Goal: Communication & Community: Answer question/provide support

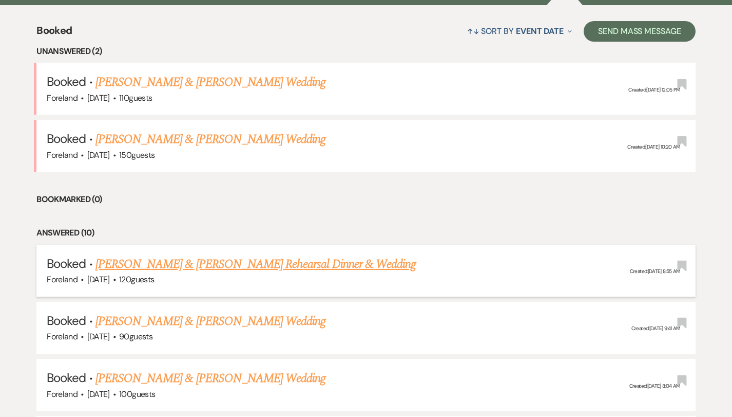
scroll to position [394, 0]
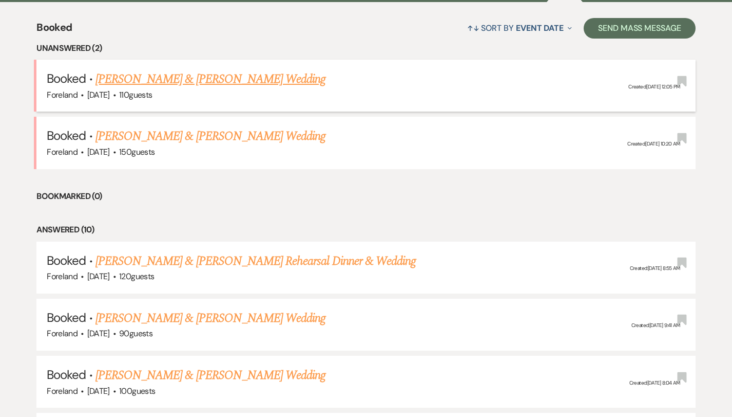
click at [243, 75] on link "[PERSON_NAME] & [PERSON_NAME] Wedding" at bounding box center [211, 79] width 230 height 18
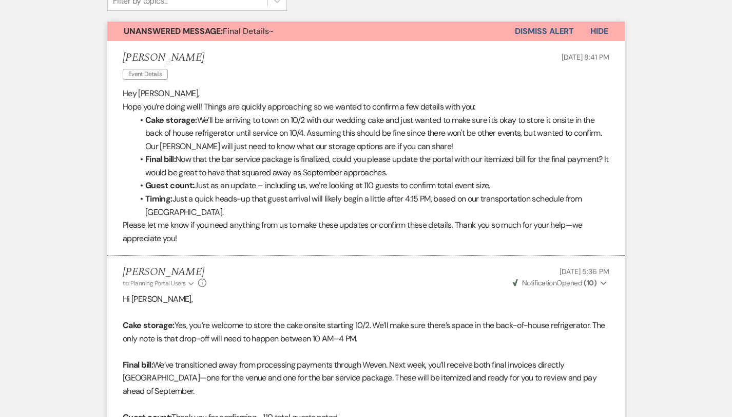
scroll to position [272, 0]
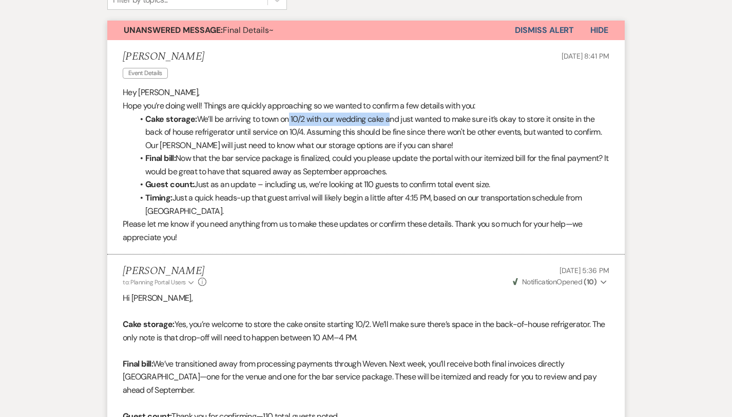
drag, startPoint x: 391, startPoint y: 116, endPoint x: 285, endPoint y: 111, distance: 105.9
click at [285, 112] on li "Cake storage: We’ll be arriving to town on 10/2 with our wedding cake and just …" at bounding box center [371, 132] width 477 height 40
drag, startPoint x: 306, startPoint y: 129, endPoint x: 280, endPoint y: 130, distance: 26.2
click at [280, 130] on li "Cake storage: We’ll be arriving to town on 10/2 with our wedding cake and just …" at bounding box center [371, 132] width 477 height 40
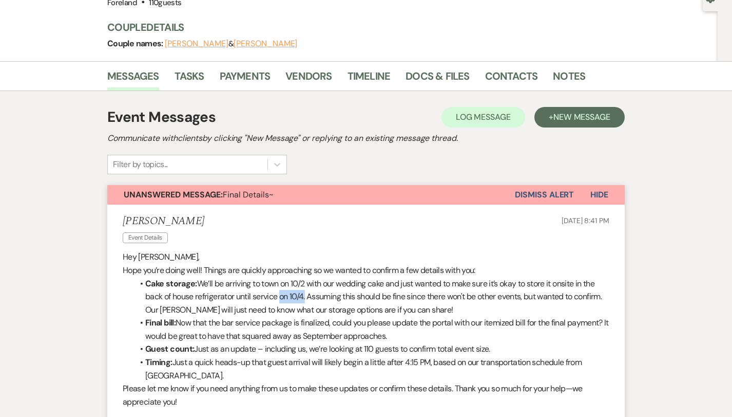
scroll to position [109, 0]
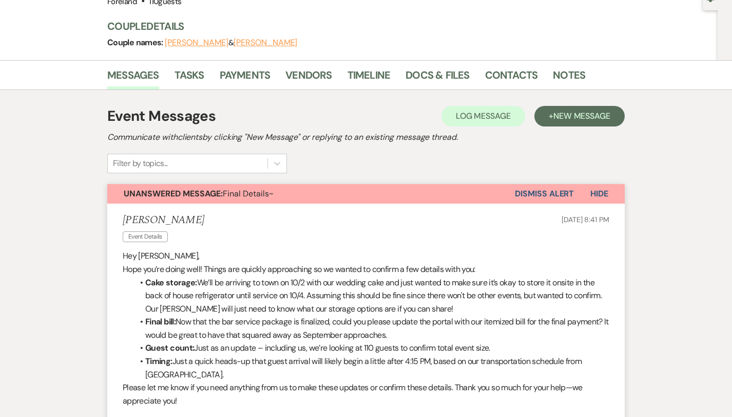
click at [245, 311] on li "Cake storage: We’ll be arriving to town on 10/2 with our wedding cake and just …" at bounding box center [371, 296] width 477 height 40
drag, startPoint x: 308, startPoint y: 291, endPoint x: 287, endPoint y: 291, distance: 21.1
click at [287, 291] on li "Cake storage: We’ll be arriving to town on 10/2 with our wedding cake and just …" at bounding box center [371, 296] width 477 height 40
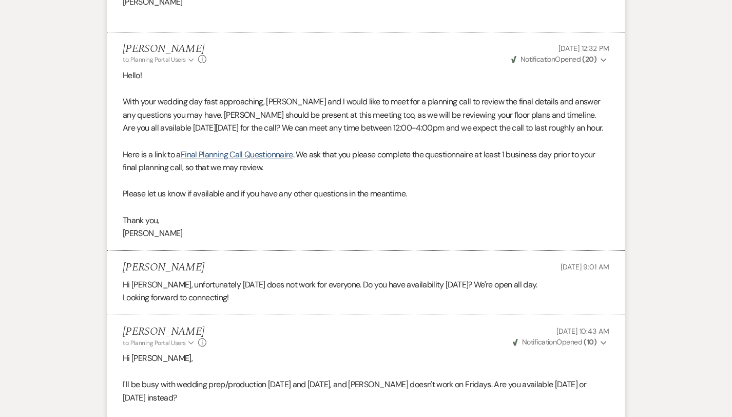
scroll to position [299, 0]
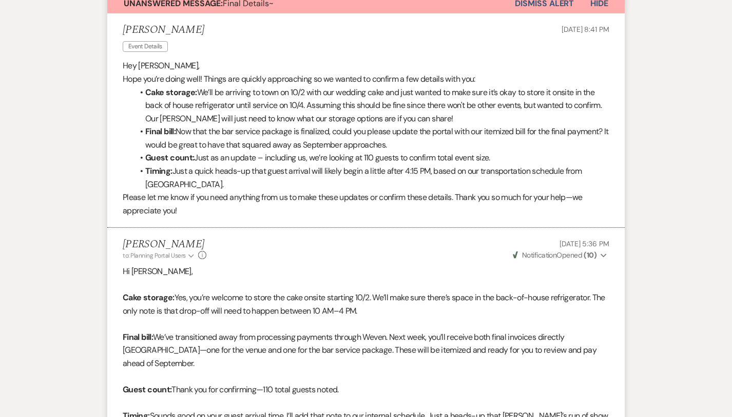
click at [424, 143] on li "Final bill: Now that the bar service package is finalized, could you please upd…" at bounding box center [371, 138] width 477 height 26
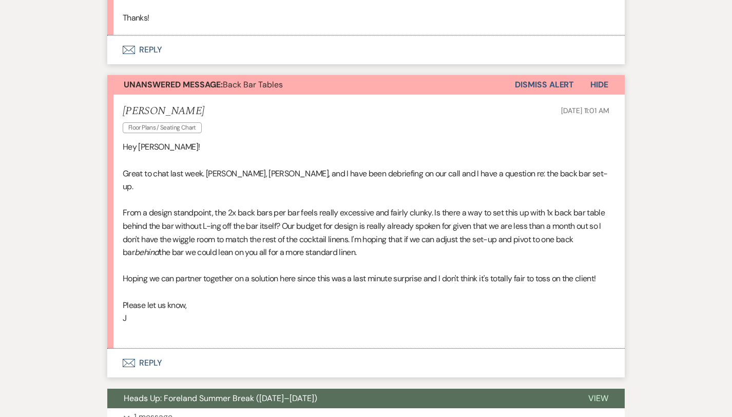
scroll to position [1925, 0]
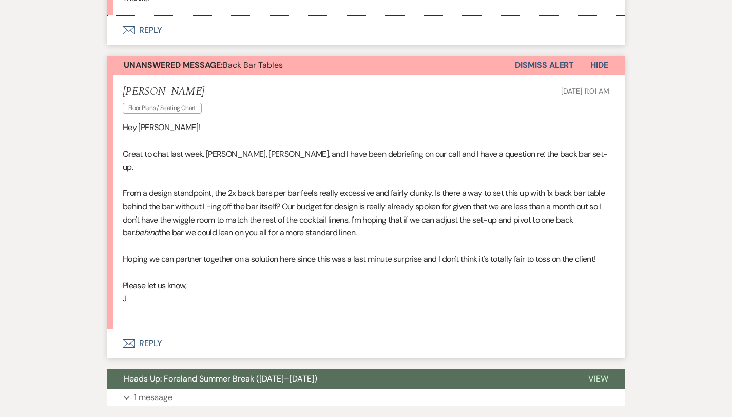
click at [146, 329] on button "Envelope Reply" at bounding box center [366, 343] width 518 height 29
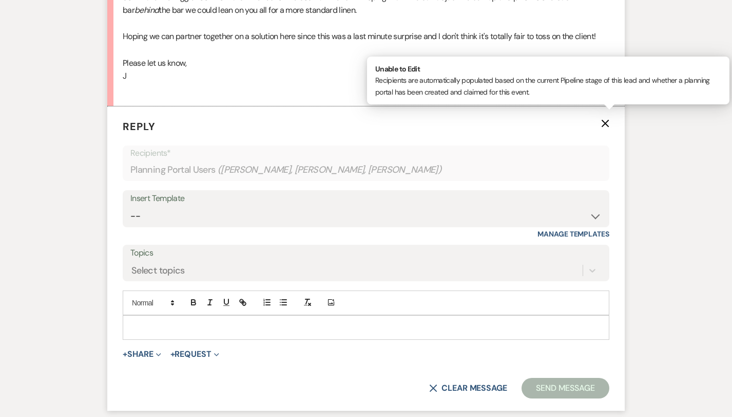
scroll to position [2157, 0]
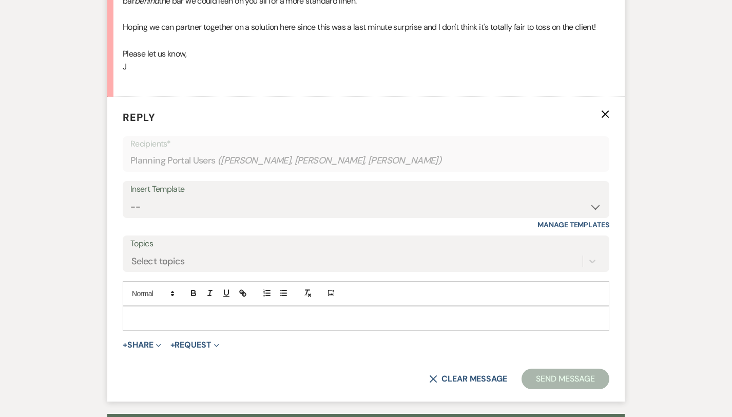
click at [330, 312] on p at bounding box center [366, 317] width 471 height 11
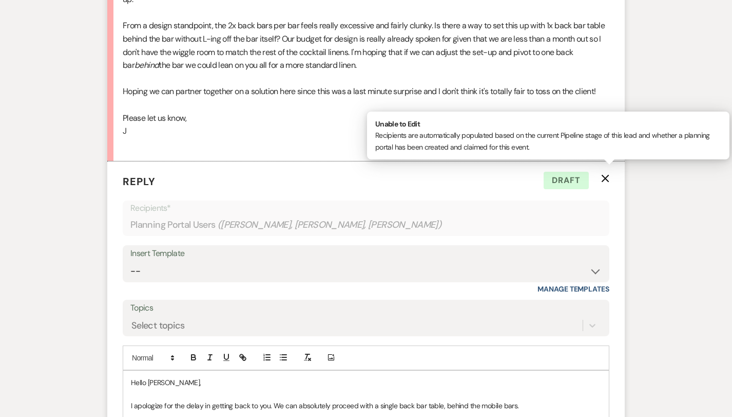
scroll to position [2190, 0]
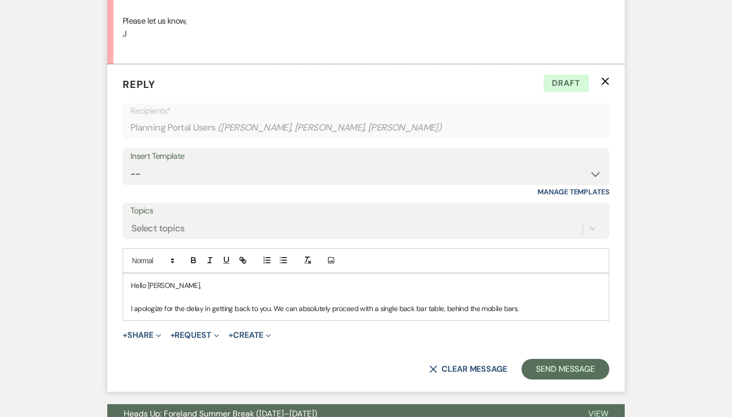
click at [381, 306] on form "Reply X Draft Recipients* Planning Portal Users ( [PERSON_NAME], [PERSON_NAME],…" at bounding box center [366, 227] width 518 height 327
click at [528, 303] on p "I apologize for the delay in getting back to you. We can absolutely proceed wit…" at bounding box center [366, 308] width 471 height 11
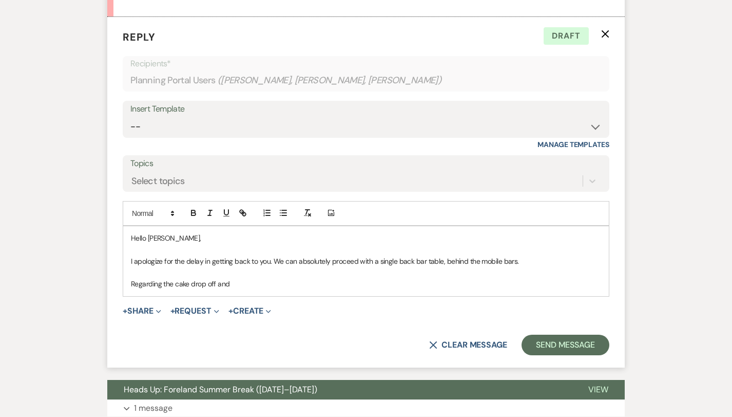
scroll to position [2244, 0]
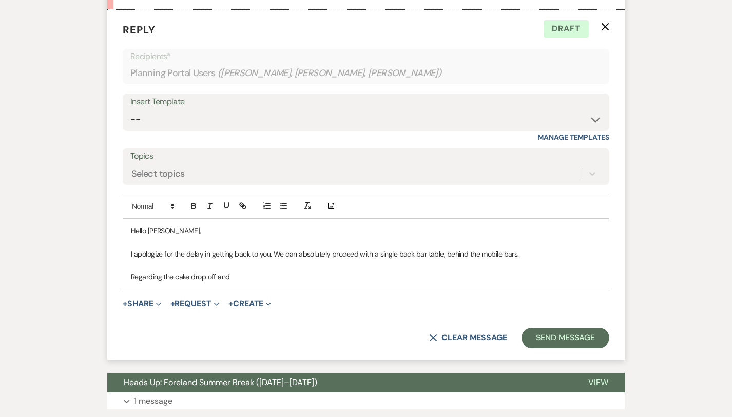
drag, startPoint x: 243, startPoint y: 242, endPoint x: 122, endPoint y: 240, distance: 121.2
click at [122, 240] on form "Reply X Draft Recipients* Planning Portal Users ( [PERSON_NAME], [PERSON_NAME],…" at bounding box center [366, 185] width 518 height 350
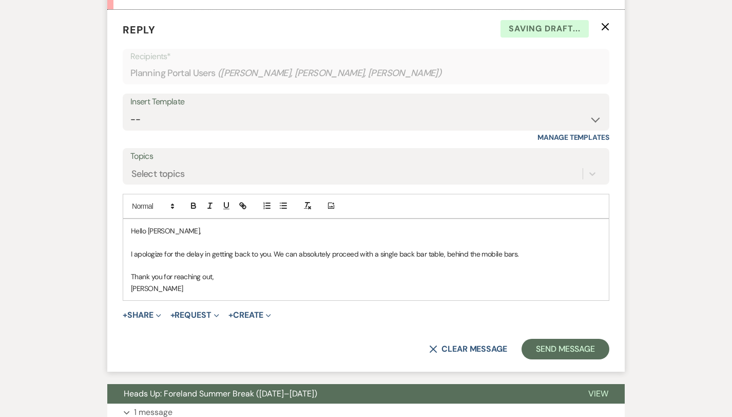
click at [240, 271] on p "Thank you for reaching out," at bounding box center [366, 276] width 471 height 11
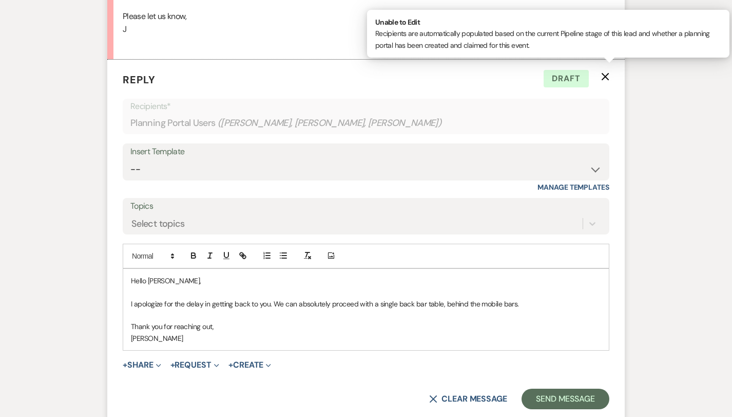
scroll to position [2251, 0]
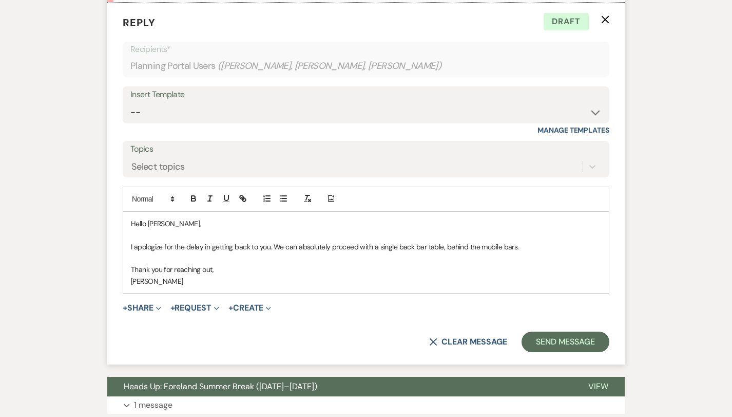
click at [368, 275] on p "[PERSON_NAME]" at bounding box center [366, 280] width 471 height 11
click at [360, 264] on p "Thank you for reaching out," at bounding box center [366, 269] width 471 height 11
click at [351, 275] on p "[PERSON_NAME]" at bounding box center [366, 280] width 471 height 11
click at [442, 264] on p "Thank you for reaching out," at bounding box center [366, 269] width 471 height 11
click at [441, 275] on p "[PERSON_NAME]" at bounding box center [366, 280] width 471 height 11
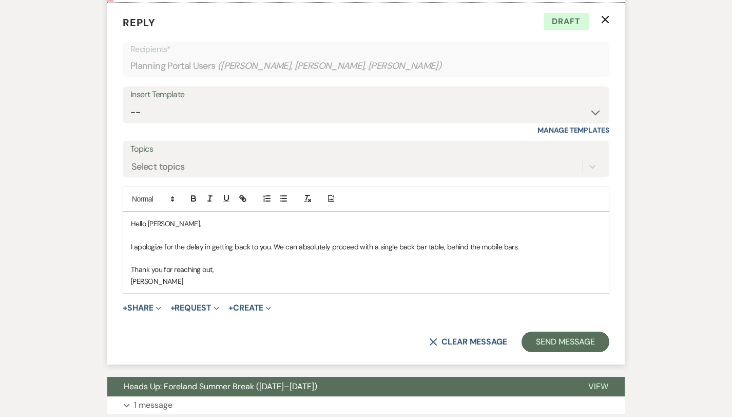
click at [441, 275] on p "[PERSON_NAME]" at bounding box center [366, 280] width 471 height 11
click at [412, 264] on p "Thank you for reaching out," at bounding box center [366, 269] width 471 height 11
click at [418, 275] on p "[PERSON_NAME]" at bounding box center [366, 280] width 471 height 11
click at [246, 264] on p "Thank you for reaching out," at bounding box center [366, 269] width 471 height 11
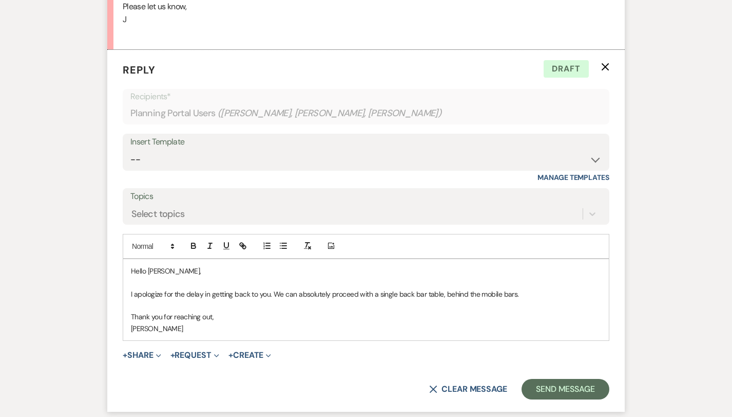
scroll to position [2201, 0]
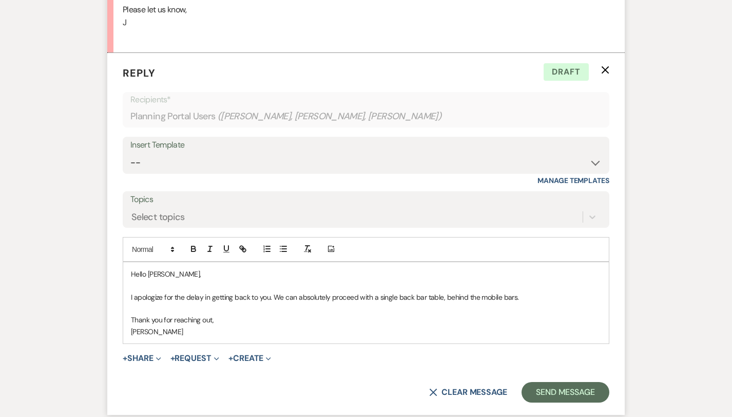
click at [341, 314] on p "Thank you for reaching out," at bounding box center [366, 319] width 471 height 11
click at [530, 291] on p "I apologize for the delay in getting back to you. We can absolutely proceed wit…" at bounding box center [366, 296] width 471 height 11
click at [451, 314] on p "Thank you for reaching out," at bounding box center [366, 319] width 471 height 11
click at [443, 326] on p "[PERSON_NAME]" at bounding box center [366, 331] width 471 height 11
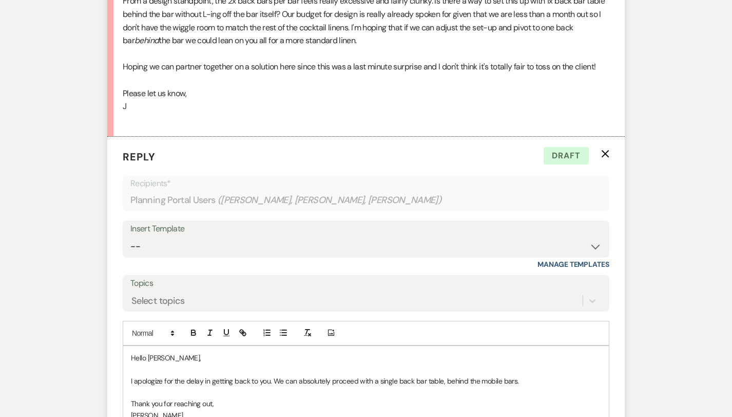
scroll to position [2121, 0]
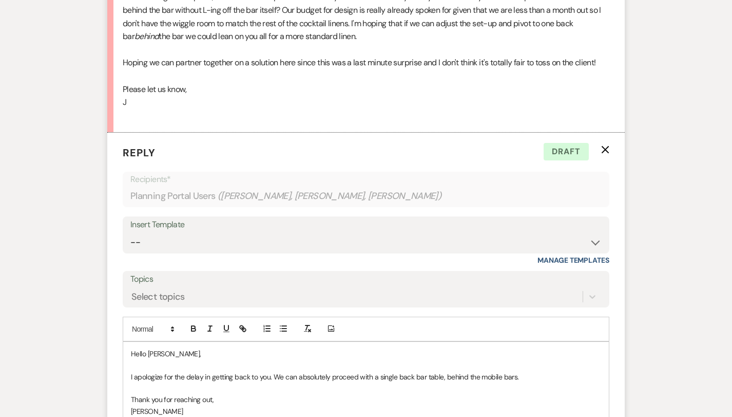
click at [475, 393] on p "Thank you for reaching out," at bounding box center [366, 398] width 471 height 11
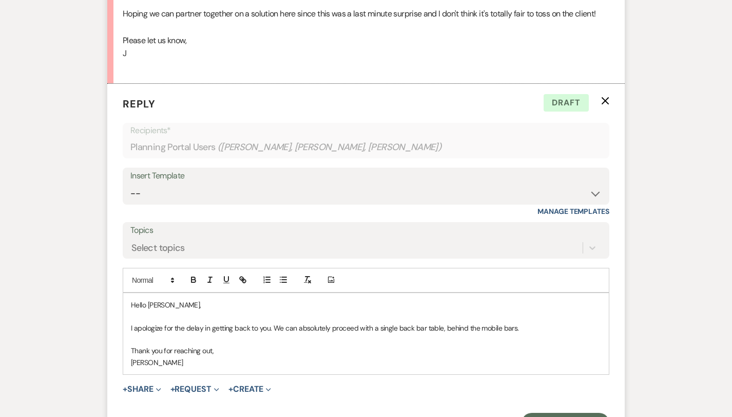
scroll to position [2185, 0]
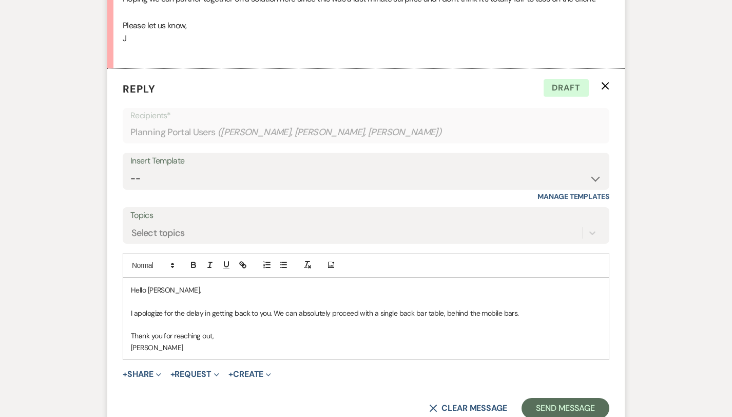
click at [447, 342] on p "[PERSON_NAME]" at bounding box center [366, 347] width 471 height 11
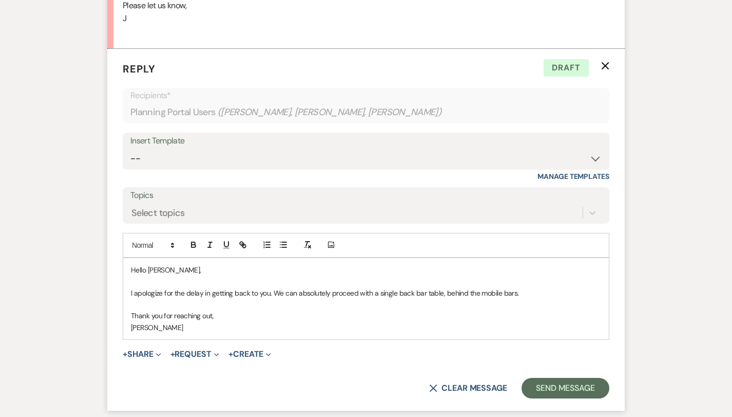
scroll to position [2211, 0]
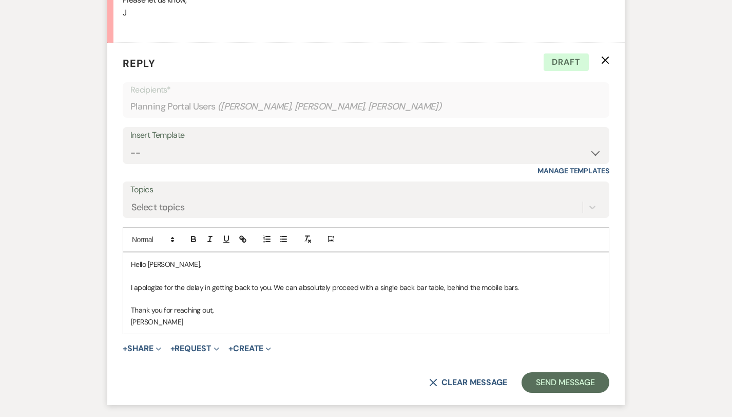
click at [448, 290] on div "Hello [PERSON_NAME], I apologize for the delay in getting back to you. We can a…" at bounding box center [366, 292] width 486 height 81
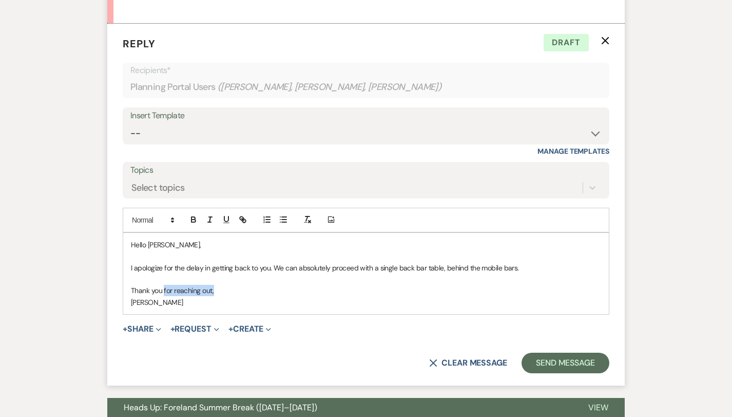
drag, startPoint x: 237, startPoint y: 256, endPoint x: 164, endPoint y: 253, distance: 73.0
click at [164, 285] on p "Thank you for reaching out," at bounding box center [366, 290] width 471 height 11
click at [127, 233] on div "Hello [PERSON_NAME], I apologize for the delay in getting back to you. We can a…" at bounding box center [366, 273] width 486 height 81
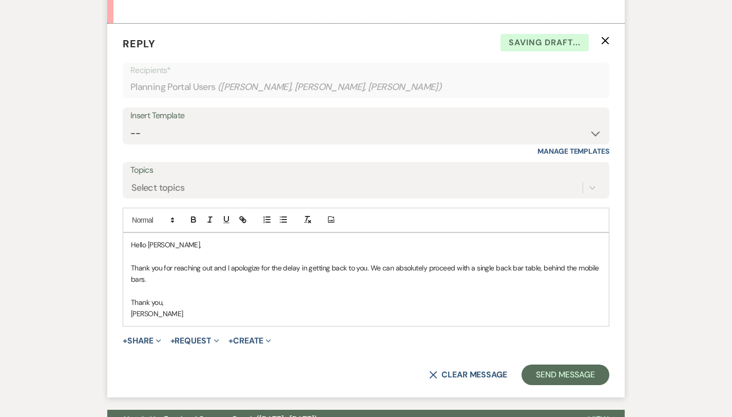
click at [211, 296] on p "Thank you," at bounding box center [366, 301] width 471 height 11
click at [437, 296] on p "Thank you," at bounding box center [366, 301] width 471 height 11
click at [441, 308] on p "[PERSON_NAME]" at bounding box center [366, 313] width 471 height 11
click at [549, 364] on button "Send Message" at bounding box center [566, 374] width 88 height 21
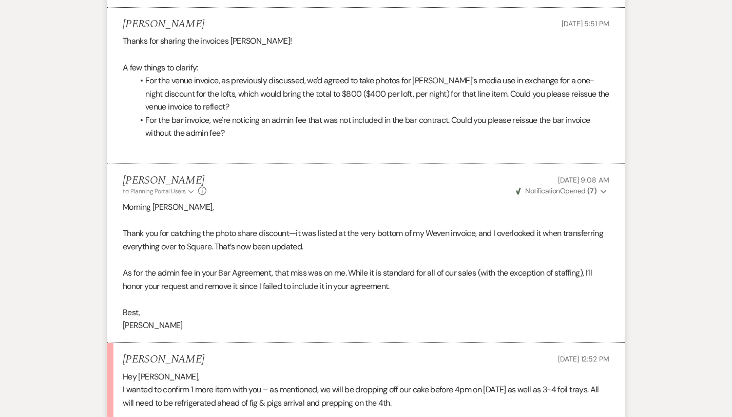
scroll to position [1589, 0]
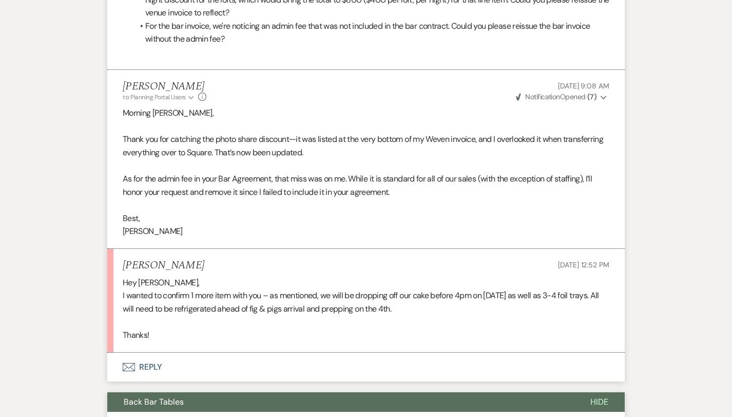
click at [143, 353] on button "Envelope Reply" at bounding box center [366, 366] width 518 height 29
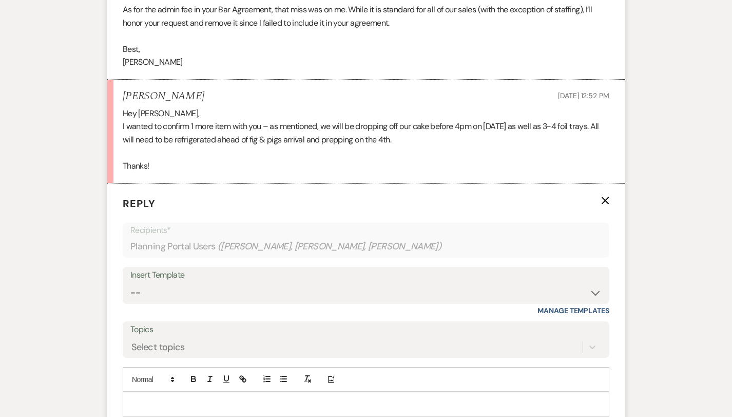
scroll to position [1758, 0]
click at [276, 398] on p at bounding box center [366, 403] width 471 height 11
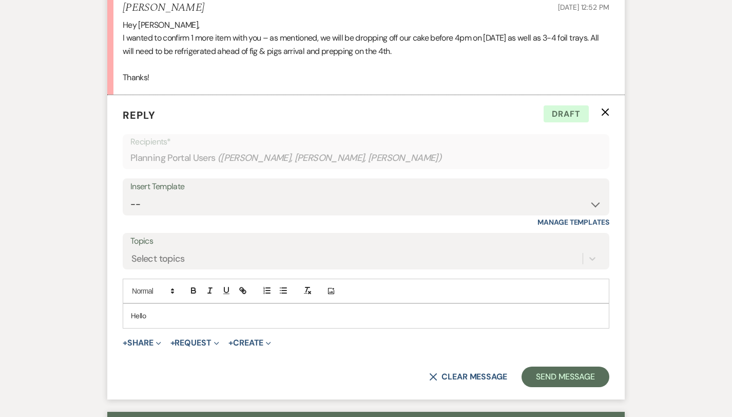
scroll to position [1850, 0]
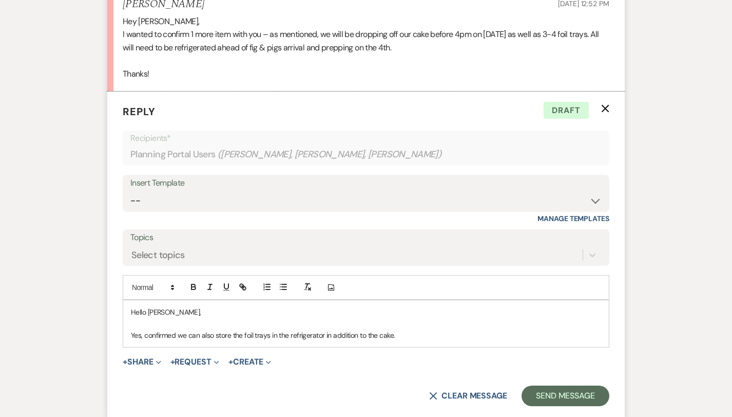
click at [305, 318] on p at bounding box center [366, 323] width 471 height 11
click at [419, 326] on div "Hello [PERSON_NAME], Yes, confirmed we can also store the foil trays in the ref…" at bounding box center [366, 323] width 486 height 47
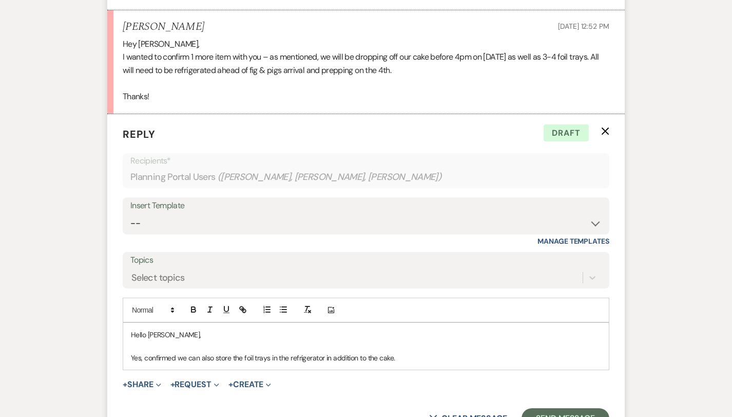
scroll to position [1845, 0]
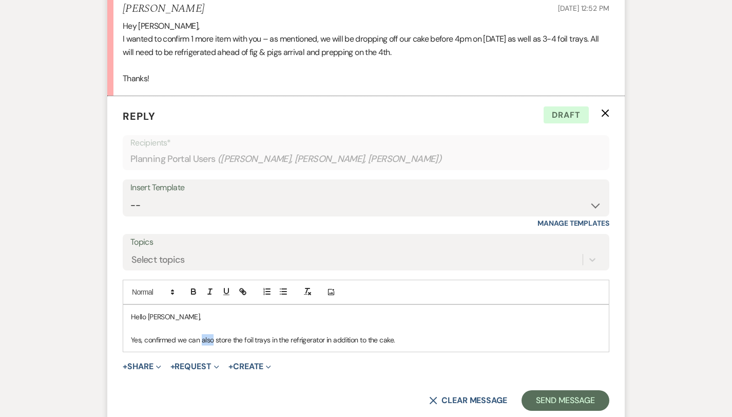
drag, startPoint x: 212, startPoint y: 318, endPoint x: 201, endPoint y: 320, distance: 10.9
click at [201, 334] on p "Yes, confirmed we can also store the foil trays in the refrigerator in addition…" at bounding box center [366, 339] width 471 height 11
click at [397, 334] on p "Yes, confirmed we can store the foil trays in the refrigerator in addition to t…" at bounding box center [366, 339] width 471 height 11
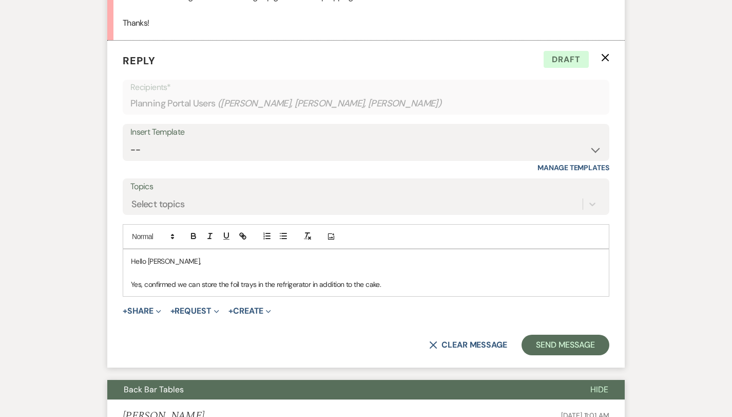
scroll to position [1897, 0]
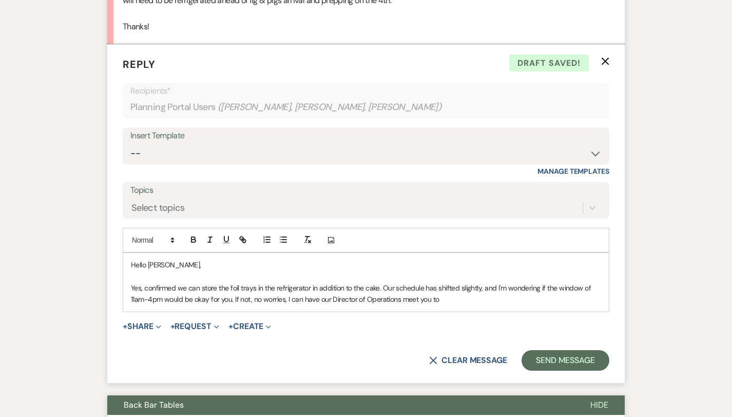
click at [233, 282] on p "Yes, confirmed we can store the foil trays in the refrigerator in addition to t…" at bounding box center [366, 293] width 471 height 23
click at [531, 282] on p "Yes, confirmed we can store the foil trays in the refrigerator in addition to t…" at bounding box center [366, 293] width 471 height 23
click at [302, 282] on p "Yes, confirmed we can store the foil trays in the refrigerator in addition to t…" at bounding box center [366, 293] width 471 height 23
click at [502, 285] on div "Hello [PERSON_NAME], Yes, confirmed we can store the foil trays in the refriger…" at bounding box center [366, 282] width 486 height 59
click at [305, 282] on p "Yes, confirmed we can store the foil trays in the refrigerator in addition to t…" at bounding box center [366, 293] width 471 height 23
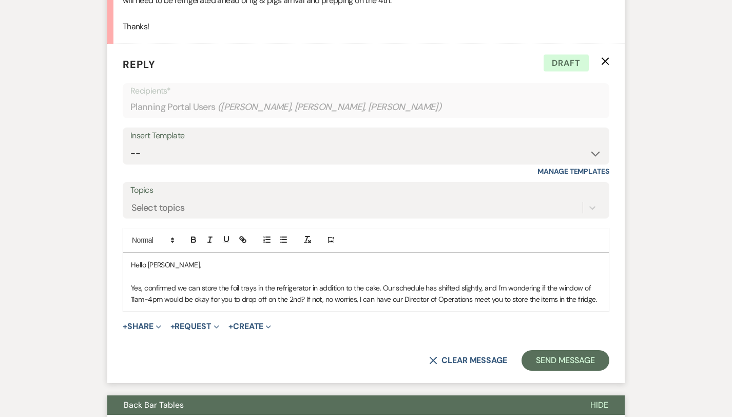
click at [446, 282] on p "Yes, confirmed we can store the foil trays in the refrigerator in addition to t…" at bounding box center [366, 293] width 471 height 23
click at [321, 282] on p "Yes, confirmed we can store the foil trays in the refrigerator in addition to t…" at bounding box center [366, 293] width 471 height 23
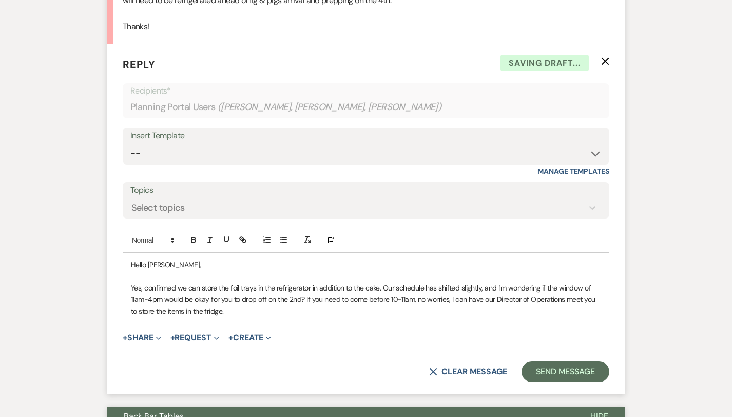
click at [362, 295] on p "Yes, confirmed we can store the foil trays in the refrigerator in addition to t…" at bounding box center [366, 299] width 471 height 34
click at [353, 289] on p "Yes, confirmed we can store the foil trays in the refrigerator in addition to t…" at bounding box center [366, 299] width 471 height 34
click at [177, 282] on p "Yes, confirmed we can store the foil trays in the refrigerator in addition to t…" at bounding box center [366, 299] width 471 height 34
click at [349, 289] on p "Yes, confirmed we can store the foil trays in the refrigerator in addition to t…" at bounding box center [366, 299] width 471 height 34
drag, startPoint x: 388, startPoint y: 278, endPoint x: 377, endPoint y: 280, distance: 10.9
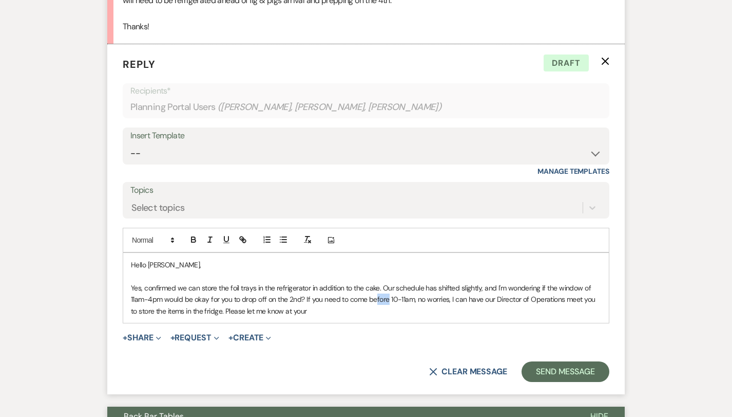
click at [377, 282] on p "Yes, confirmed we can store the foil trays in the refrigerator in addition to t…" at bounding box center [366, 299] width 471 height 34
click at [401, 288] on p "Yes, confirmed we can store the foil trays in the refrigerator in addition to t…" at bounding box center [366, 299] width 471 height 34
click at [368, 291] on p "Yes, confirmed we can store the foil trays in the refrigerator in addition to t…" at bounding box center [366, 299] width 471 height 34
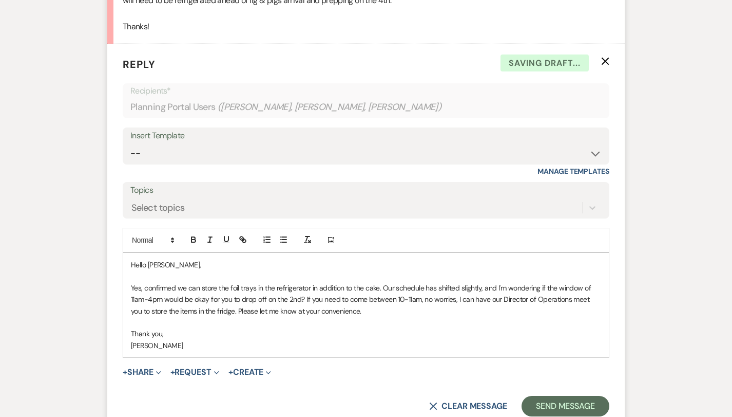
click at [325, 328] on p "Thank you," at bounding box center [366, 333] width 471 height 11
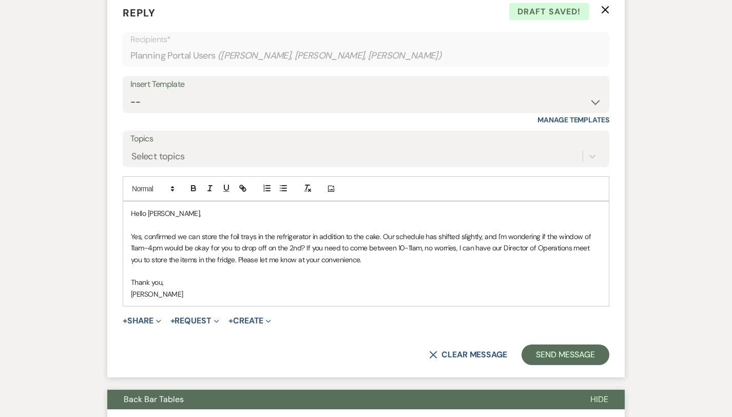
scroll to position [1971, 0]
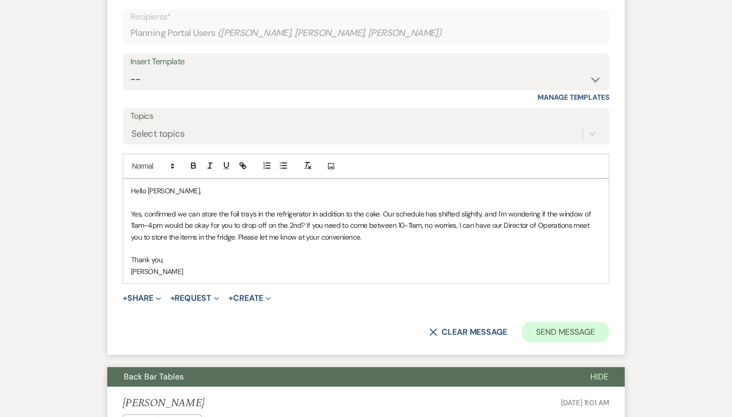
click at [568, 322] on button "Send Message" at bounding box center [566, 332] width 88 height 21
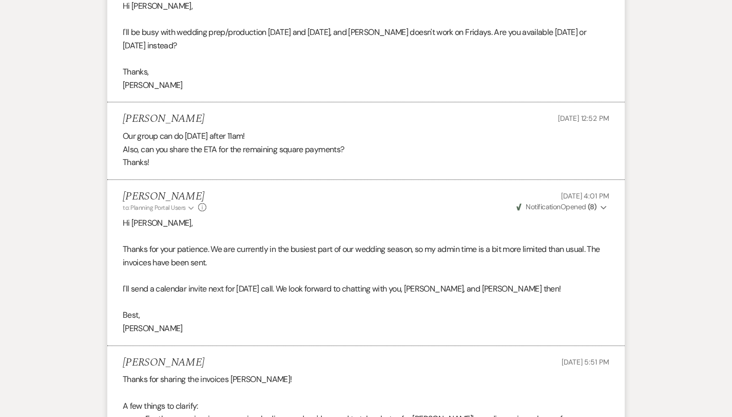
scroll to position [1161, 0]
